Goal: Task Accomplishment & Management: Use online tool/utility

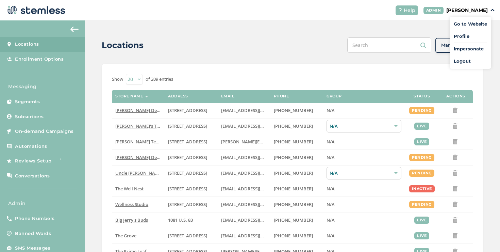
click at [457, 46] on span "Impersonate" at bounding box center [470, 49] width 33 height 7
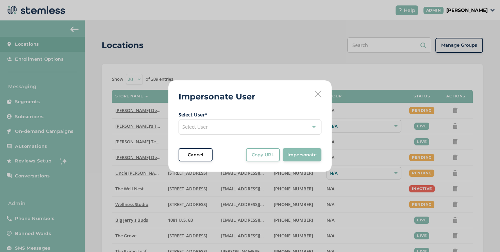
click at [229, 125] on div "Select User" at bounding box center [250, 126] width 143 height 15
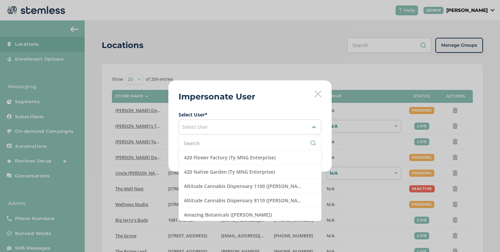
click at [213, 139] on li at bounding box center [250, 143] width 142 height 14
click at [213, 142] on input "text" at bounding box center [250, 142] width 132 height 7
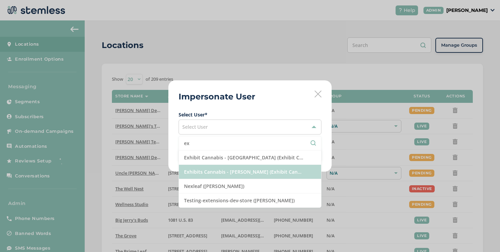
type input "ex"
click at [209, 176] on li "Exhibits Cannabis - [PERSON_NAME] (Exhibit Cannabis)" at bounding box center [250, 172] width 142 height 14
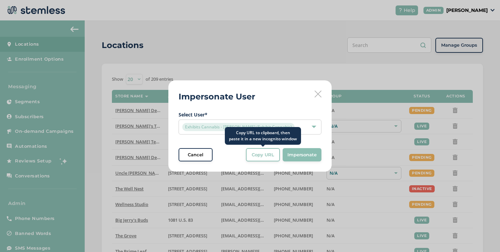
click at [252, 153] on span "Copy URL" at bounding box center [263, 154] width 22 height 7
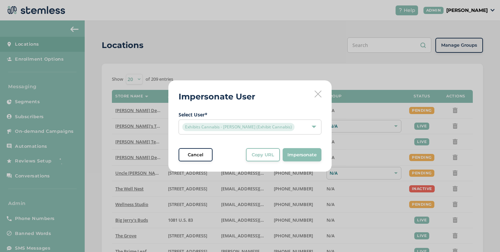
click at [319, 93] on icon at bounding box center [318, 93] width 7 height 7
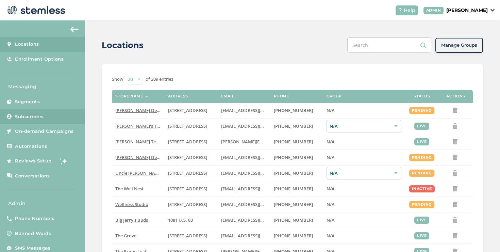
click at [18, 119] on span "Subscribers" at bounding box center [29, 116] width 29 height 7
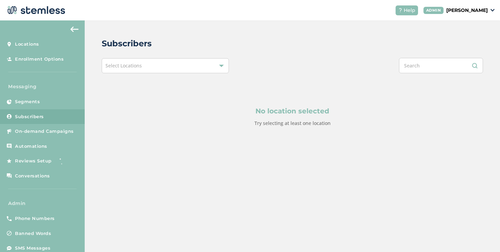
click at [195, 63] on div "Select Locations" at bounding box center [165, 65] width 127 height 15
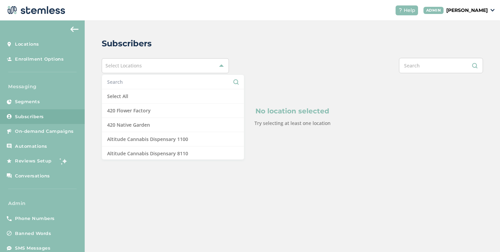
click at [179, 82] on input "text" at bounding box center [173, 81] width 132 height 7
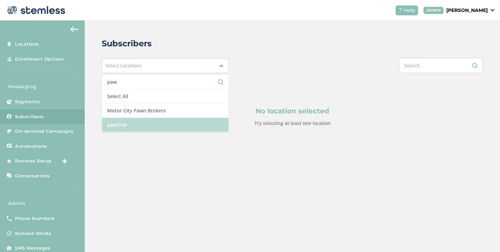
type input "paw"
click at [170, 121] on li "pawTree" at bounding box center [165, 125] width 127 height 14
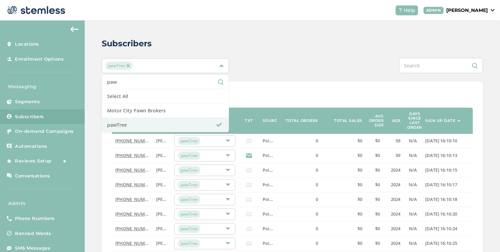
click at [268, 94] on div "Show 20 50 100 of 7352 entries" at bounding box center [292, 96] width 361 height 11
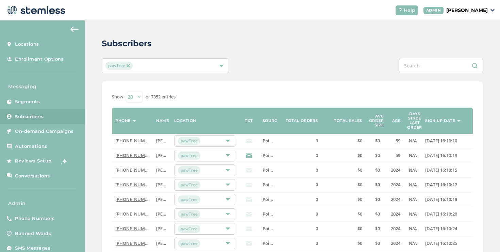
click at [435, 119] on label "Sign up date" at bounding box center [440, 120] width 30 height 4
